Goal: Find specific page/section: Find specific page/section

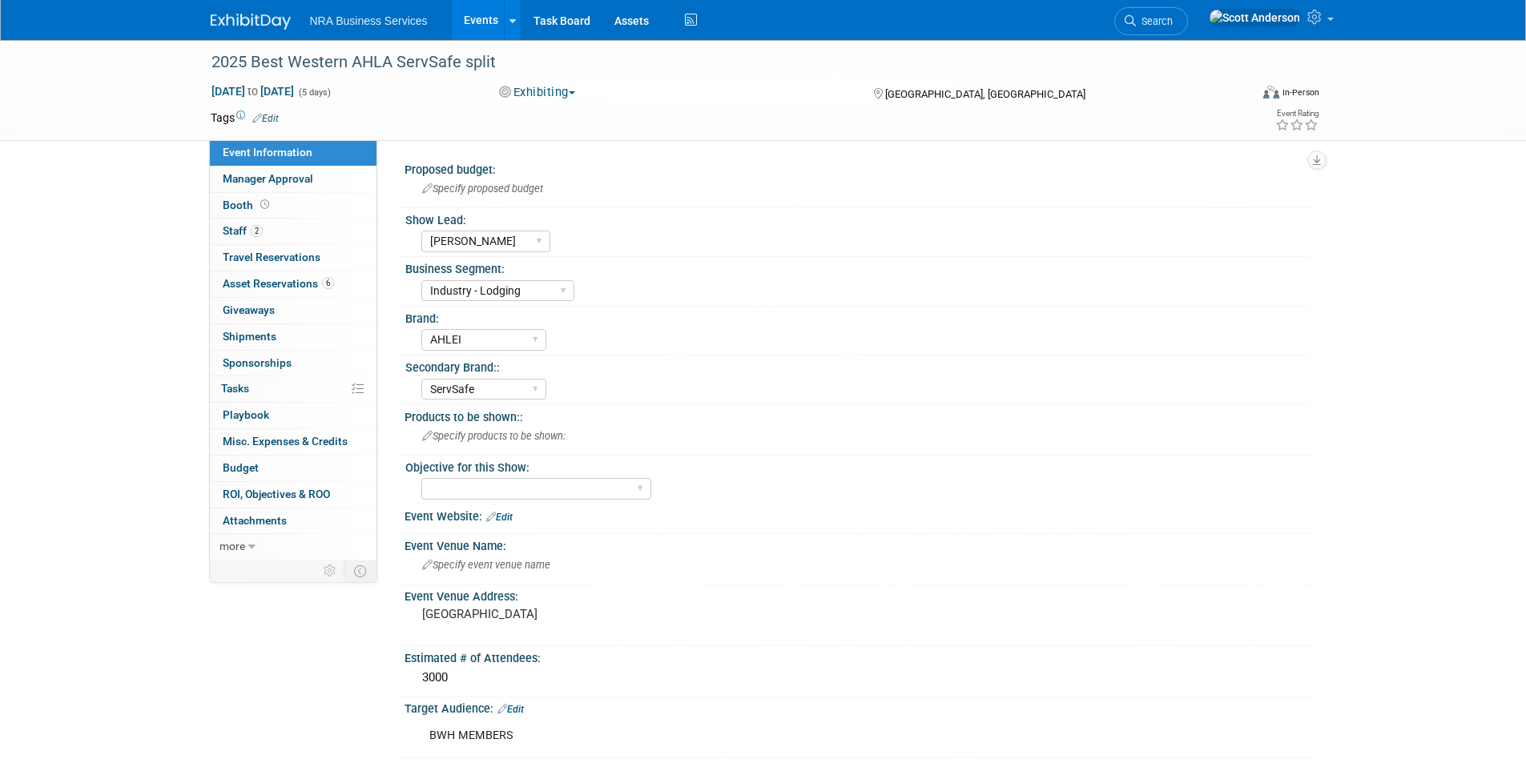
select select "[PERSON_NAME]"
select select "Industry - Lodging"
select select "AHLEI"
select select "ServSafe"
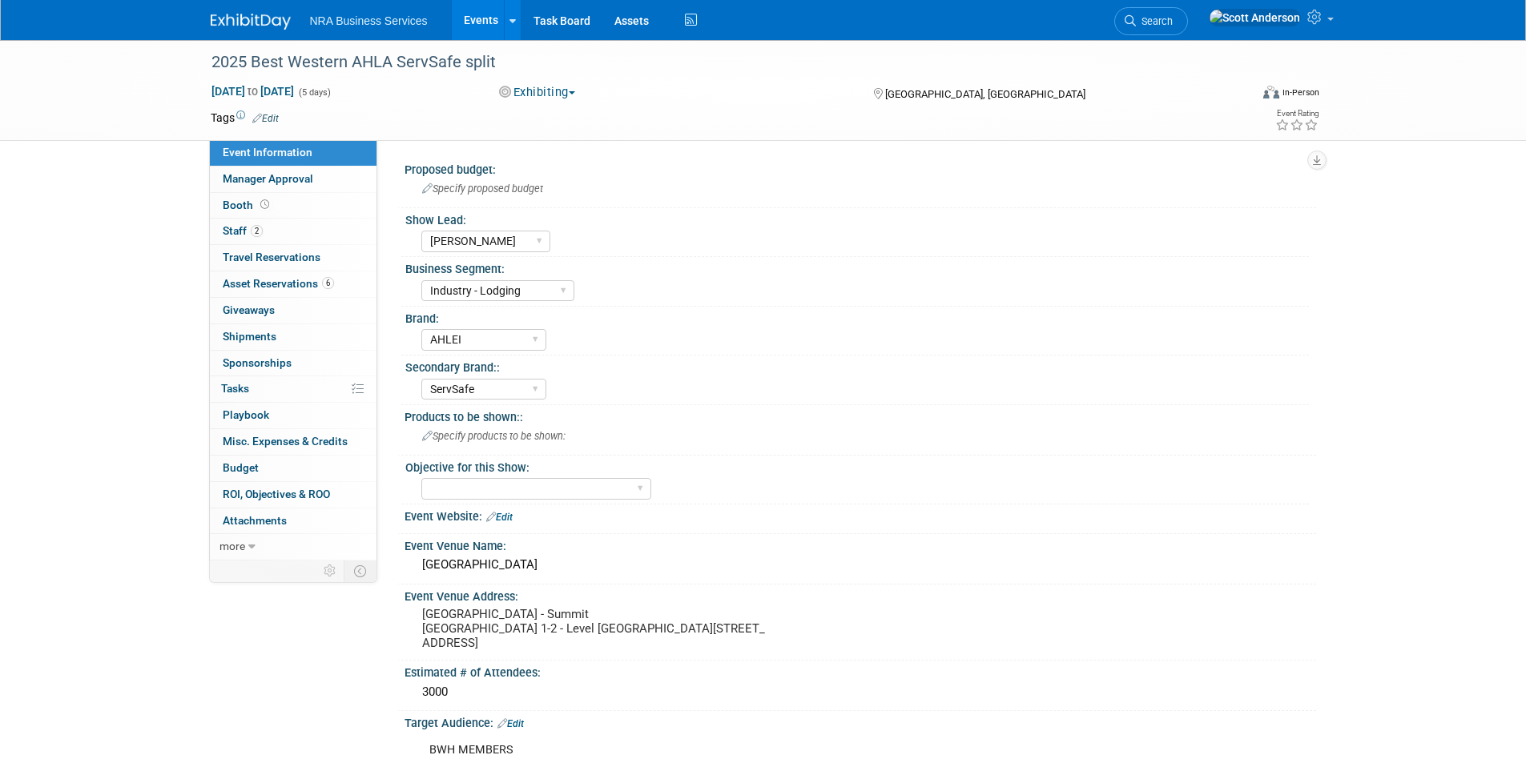
select select "[PERSON_NAME]"
select select "Industry - Lodging"
select select "AHLEI"
select select "ServSafe"
click at [296, 284] on span "Asset Reservations 6" at bounding box center [278, 283] width 111 height 13
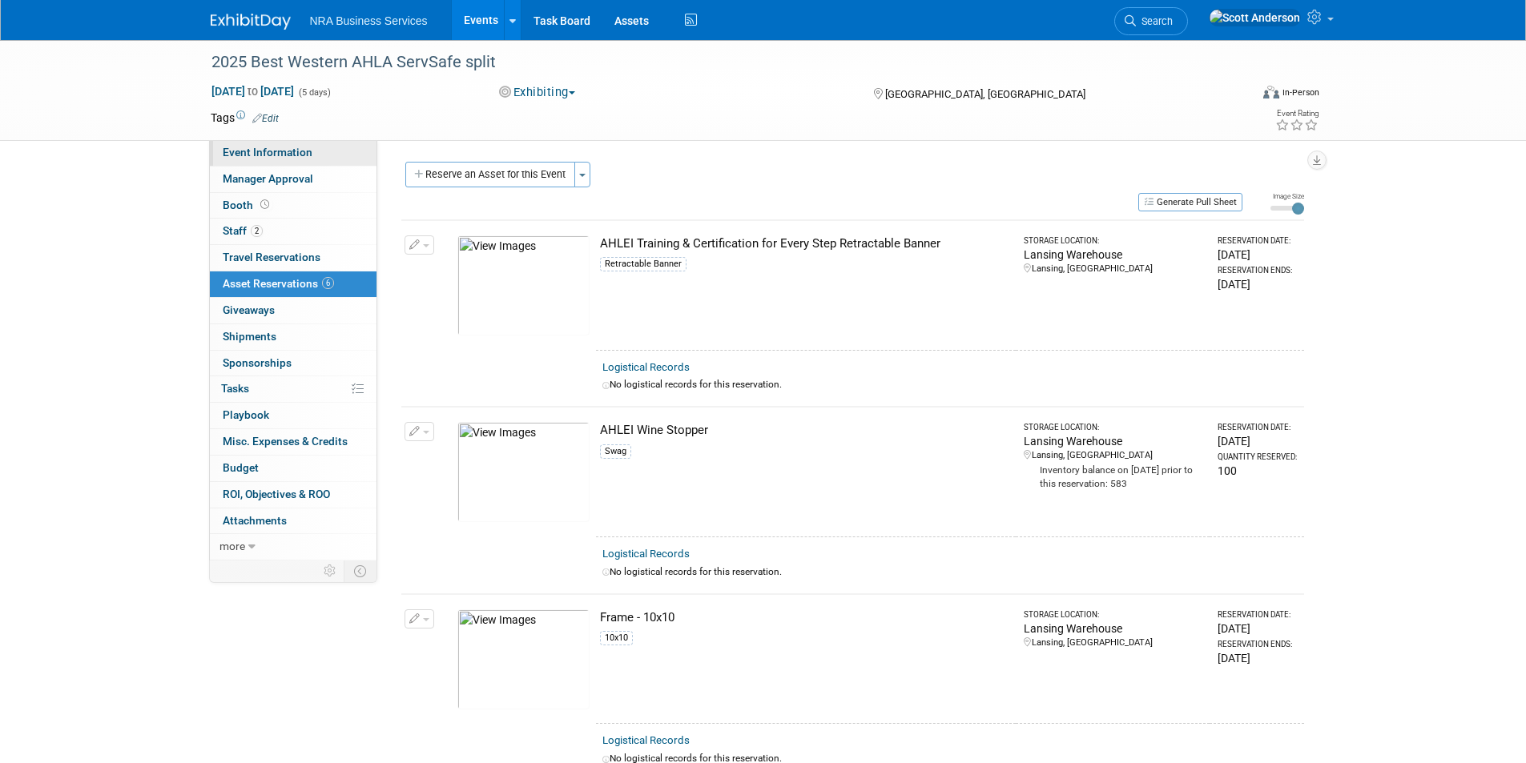
click at [271, 155] on span "Event Information" at bounding box center [268, 152] width 90 height 13
select select "[PERSON_NAME]"
select select "Industry - Lodging"
select select "AHLEI"
select select "ServSafe"
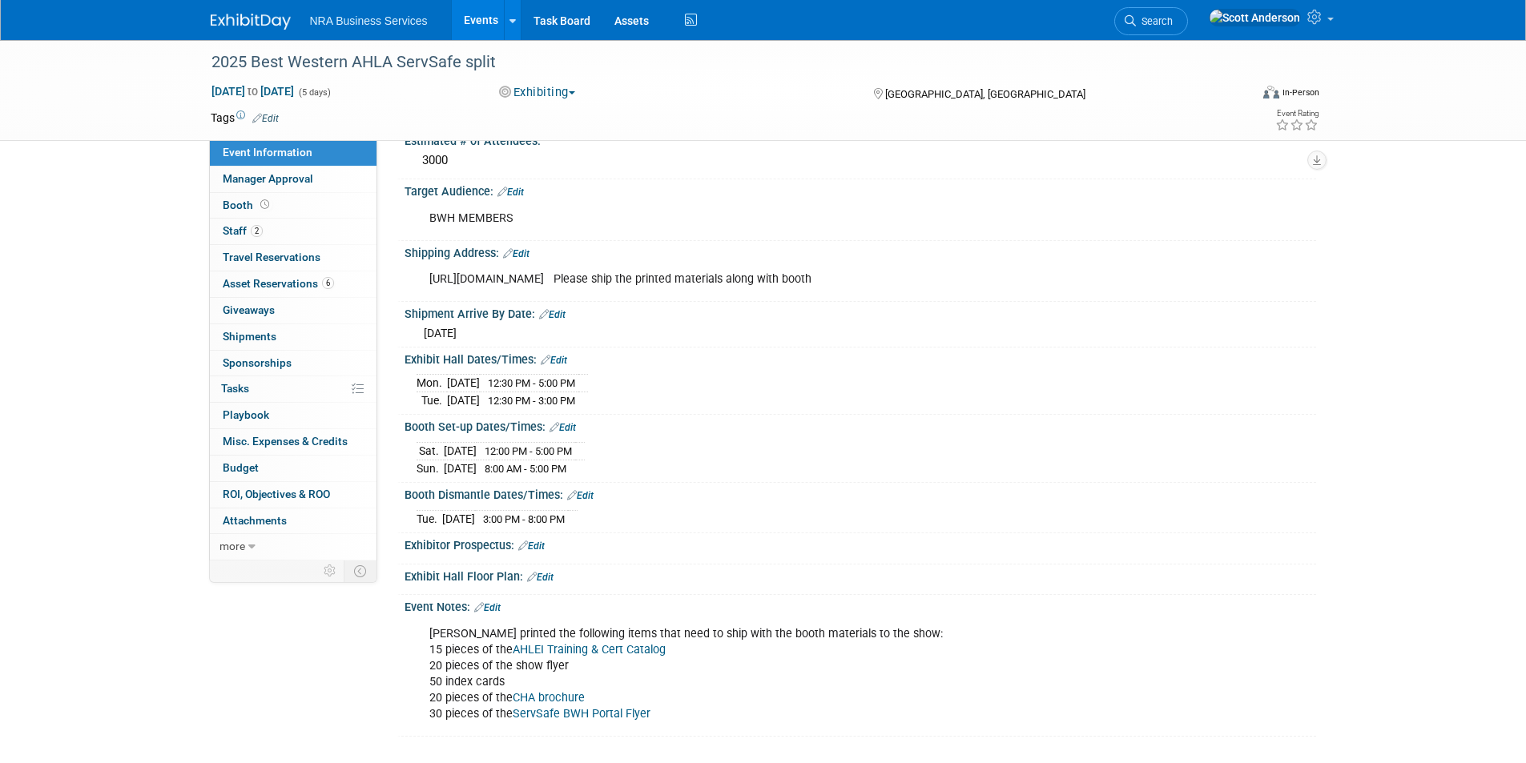
scroll to position [641, 0]
